Goal: Information Seeking & Learning: Find specific fact

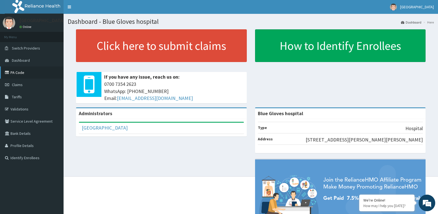
click at [23, 70] on link "PA Code" at bounding box center [32, 72] width 64 height 12
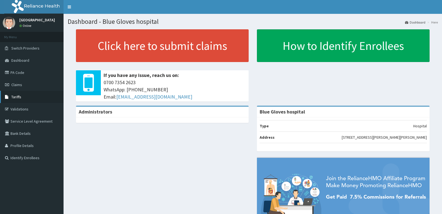
click at [13, 96] on span "Tariffs" at bounding box center [16, 96] width 10 height 5
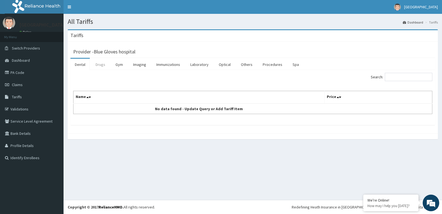
click at [97, 63] on link "Drugs" at bounding box center [100, 65] width 19 height 12
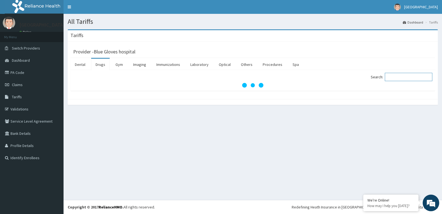
click at [401, 77] on input "Search:" at bounding box center [409, 77] width 48 height 8
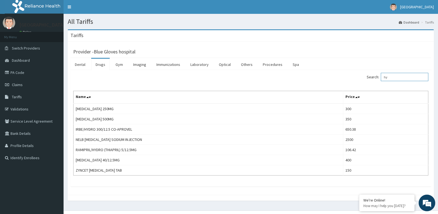
type input "h"
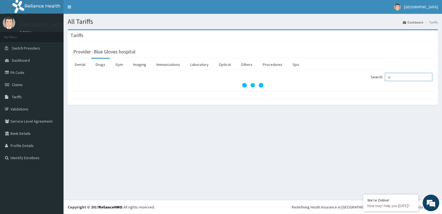
type input "o"
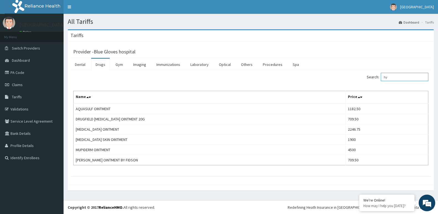
type input "h"
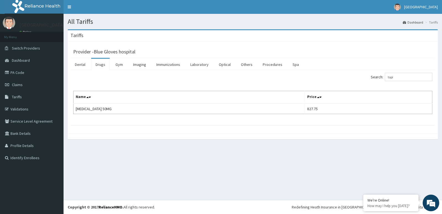
drag, startPoint x: 218, startPoint y: 123, endPoint x: 192, endPoint y: 150, distance: 36.9
click at [192, 150] on div "All Tariffs Dashboard Tariffs Tariffs Provider - Blue Gloves hospital Dental Dr…" at bounding box center [253, 107] width 379 height 186
click at [405, 80] on input "topi" at bounding box center [409, 77] width 48 height 8
type input "t"
click at [403, 78] on input "corti" at bounding box center [409, 77] width 48 height 8
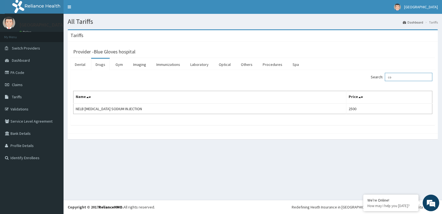
type input "c"
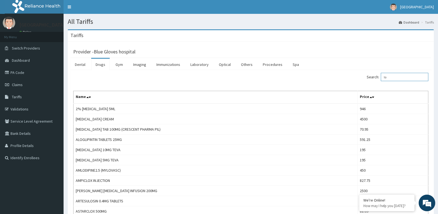
click at [403, 79] on input "lo" at bounding box center [405, 77] width 48 height 8
type input "l"
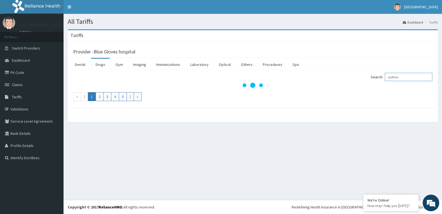
click at [403, 78] on input "azithro" at bounding box center [409, 77] width 48 height 8
click at [406, 78] on input "azithro" at bounding box center [409, 77] width 48 height 8
type input "a"
type input "cefuro"
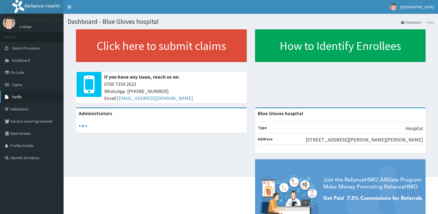
click at [17, 102] on link "Tariffs" at bounding box center [32, 97] width 64 height 12
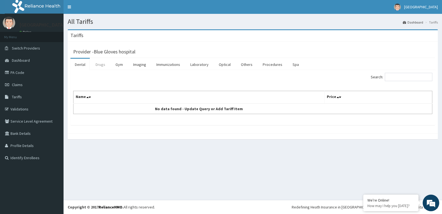
click at [105, 65] on link "Drugs" at bounding box center [100, 65] width 19 height 12
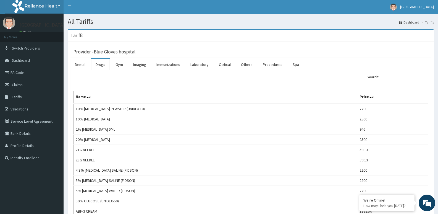
click at [399, 78] on input "Search:" at bounding box center [405, 77] width 48 height 8
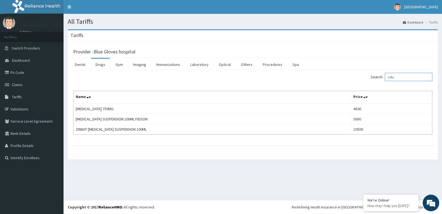
click at [408, 79] on input "cefu" at bounding box center [409, 77] width 48 height 8
type input "c"
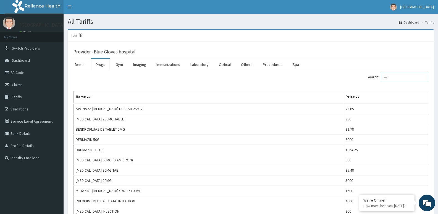
type input "a"
click at [396, 76] on input "azi" at bounding box center [405, 77] width 48 height 8
type input "a"
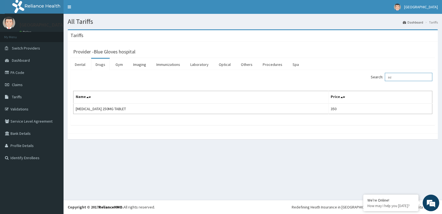
type input "a"
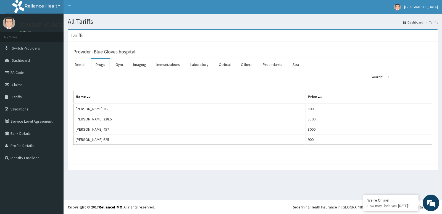
type input "f"
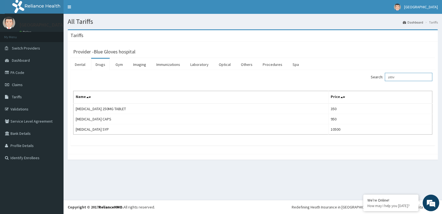
type input "zithr"
click at [18, 73] on link "PA Code" at bounding box center [32, 72] width 64 height 12
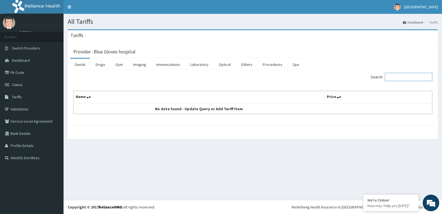
click at [401, 74] on input "Search:" at bounding box center [409, 77] width 48 height 8
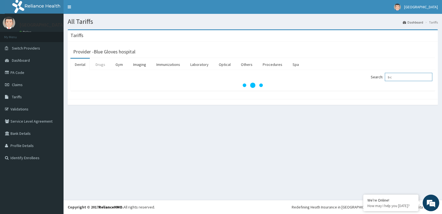
type input "b c"
click at [101, 61] on link "Drugs" at bounding box center [100, 65] width 19 height 12
click at [396, 77] on input "Search:" at bounding box center [409, 77] width 48 height 8
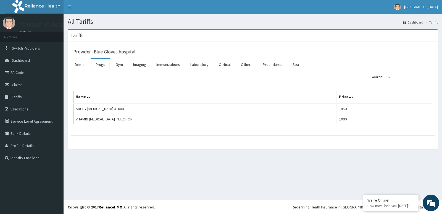
type input "b"
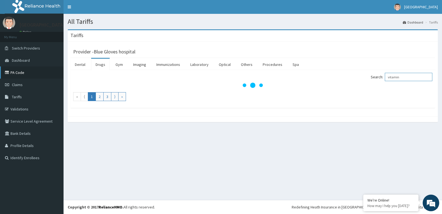
type input "vitamin"
click at [16, 74] on link "PA Code" at bounding box center [32, 72] width 64 height 12
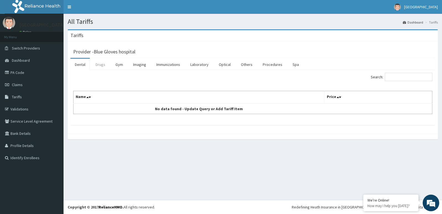
click at [103, 65] on link "Drugs" at bounding box center [100, 65] width 19 height 12
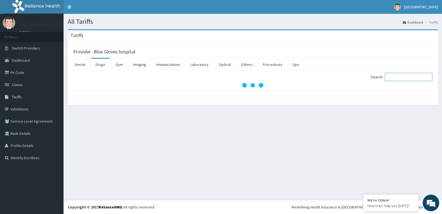
click at [397, 77] on input "Search:" at bounding box center [409, 77] width 48 height 8
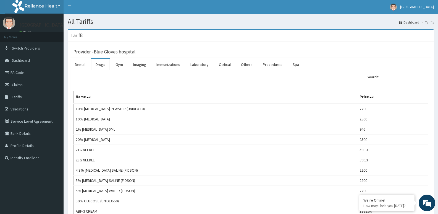
click at [394, 77] on input "Search:" at bounding box center [405, 77] width 48 height 8
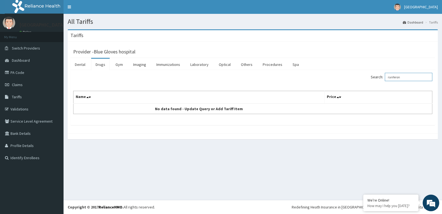
click at [413, 78] on input "ranferon" at bounding box center [409, 77] width 48 height 8
click at [408, 78] on input "ranferon" at bounding box center [409, 77] width 48 height 8
type input "r"
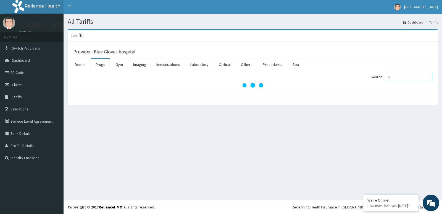
type input "f"
click at [406, 75] on input "ranfer" at bounding box center [409, 77] width 48 height 8
type input "r"
type input "f"
type input "v"
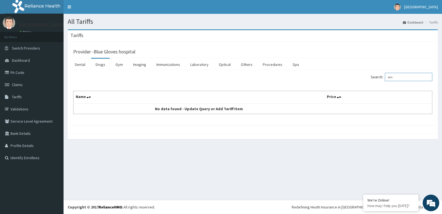
type input "e"
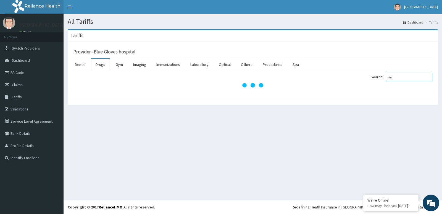
type input "m"
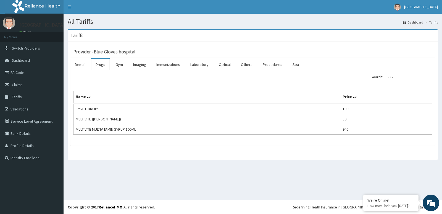
type input "vite"
click at [265, 65] on link "Procedures" at bounding box center [272, 65] width 28 height 12
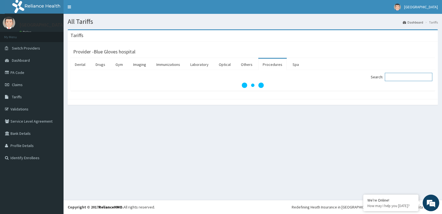
click at [401, 80] on input "Search:" at bounding box center [409, 77] width 48 height 8
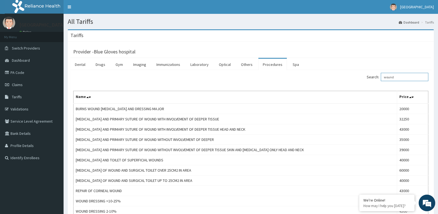
click at [402, 75] on input "wound" at bounding box center [405, 77] width 48 height 8
type input "w"
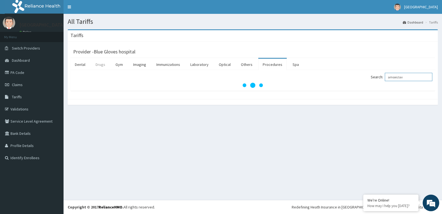
type input "amoxiclav"
click at [100, 66] on link "Drugs" at bounding box center [100, 65] width 19 height 12
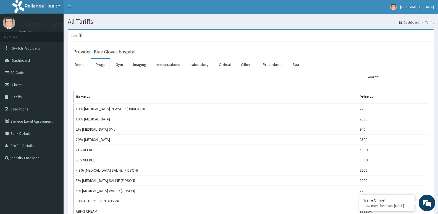
click at [393, 76] on input "Search:" at bounding box center [405, 77] width 48 height 8
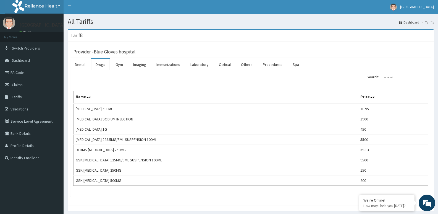
click at [404, 76] on input "amoxi" at bounding box center [405, 77] width 48 height 8
click at [401, 77] on input "amoxi" at bounding box center [405, 77] width 48 height 8
type input "a"
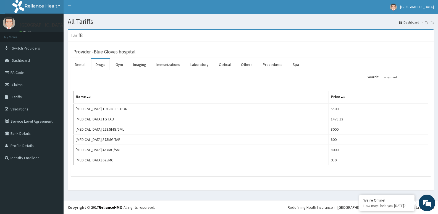
click at [405, 79] on input "augment" at bounding box center [405, 77] width 48 height 8
type input "a"
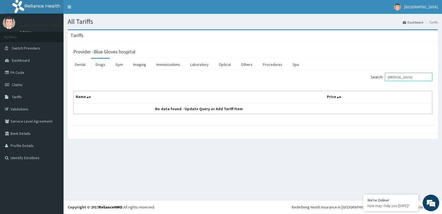
click at [410, 75] on input "[MEDICAL_DATA]" at bounding box center [409, 77] width 48 height 8
type input "i"
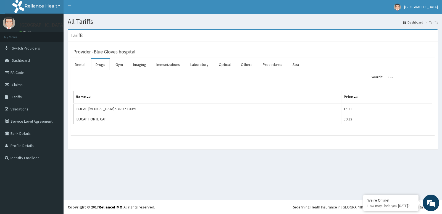
type input "ibuc"
click at [18, 70] on link "PA Code" at bounding box center [32, 72] width 64 height 12
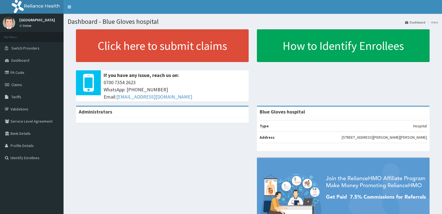
click at [19, 71] on link "PA Code" at bounding box center [32, 72] width 64 height 12
click at [17, 72] on link "PA Code" at bounding box center [32, 72] width 64 height 12
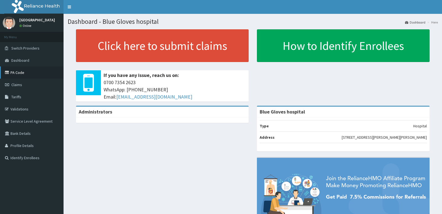
click at [17, 72] on link "PA Code" at bounding box center [32, 72] width 64 height 12
